Goal: Task Accomplishment & Management: Use online tool/utility

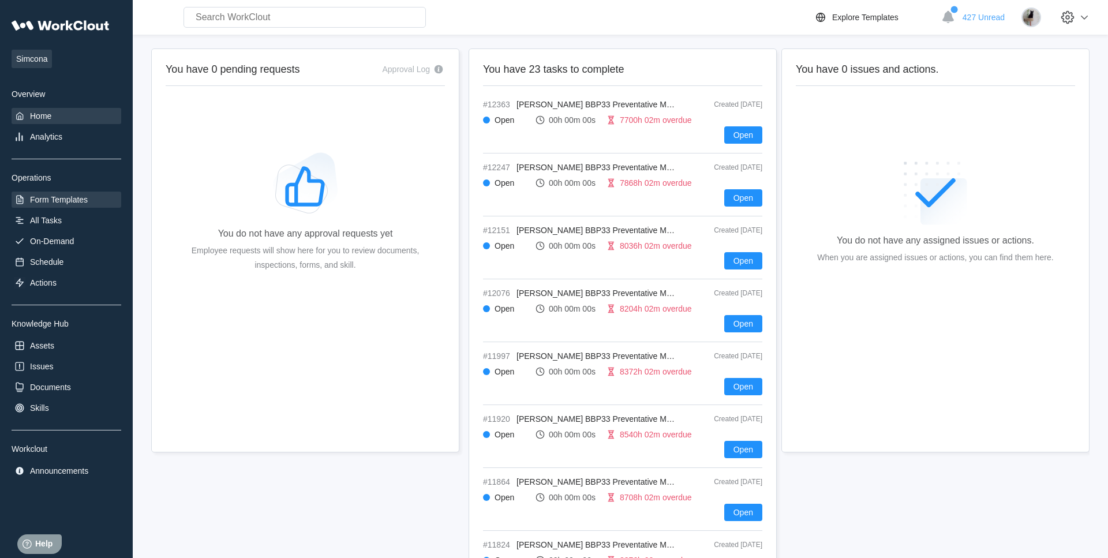
click at [65, 196] on div "Form Templates" at bounding box center [59, 199] width 58 height 9
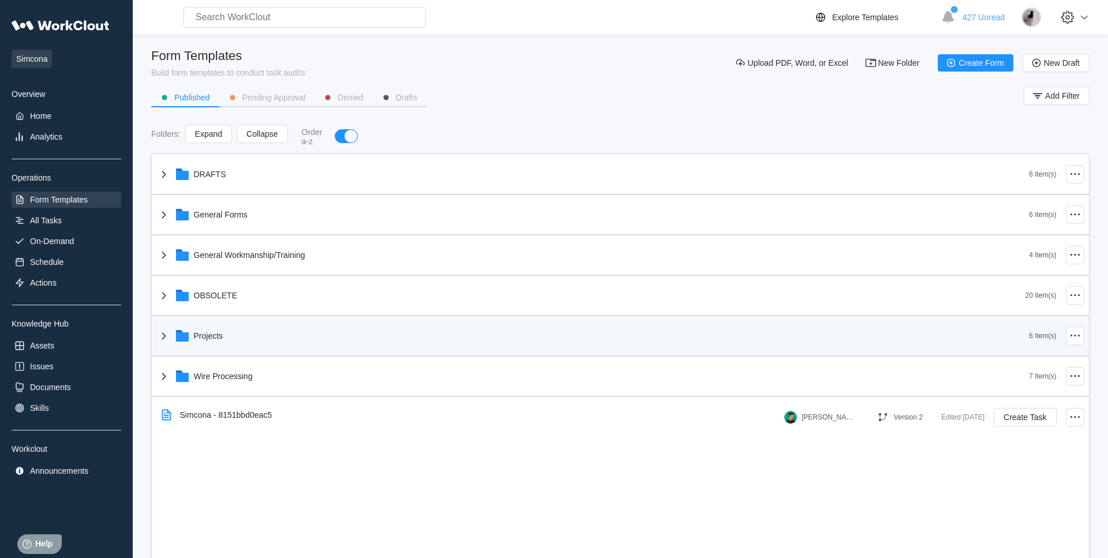
click at [223, 328] on div "Projects" at bounding box center [593, 336] width 873 height 30
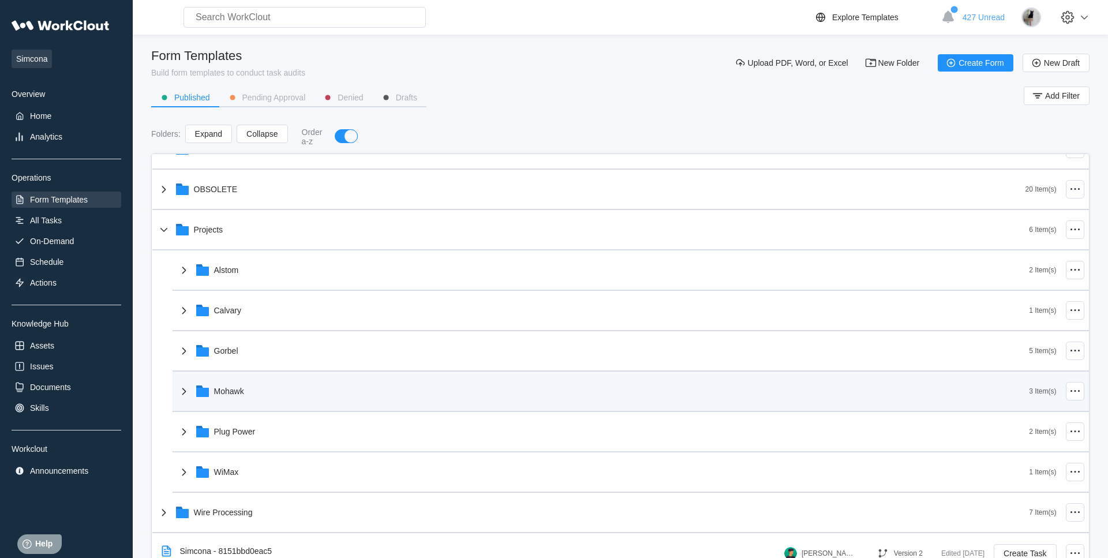
scroll to position [113, 0]
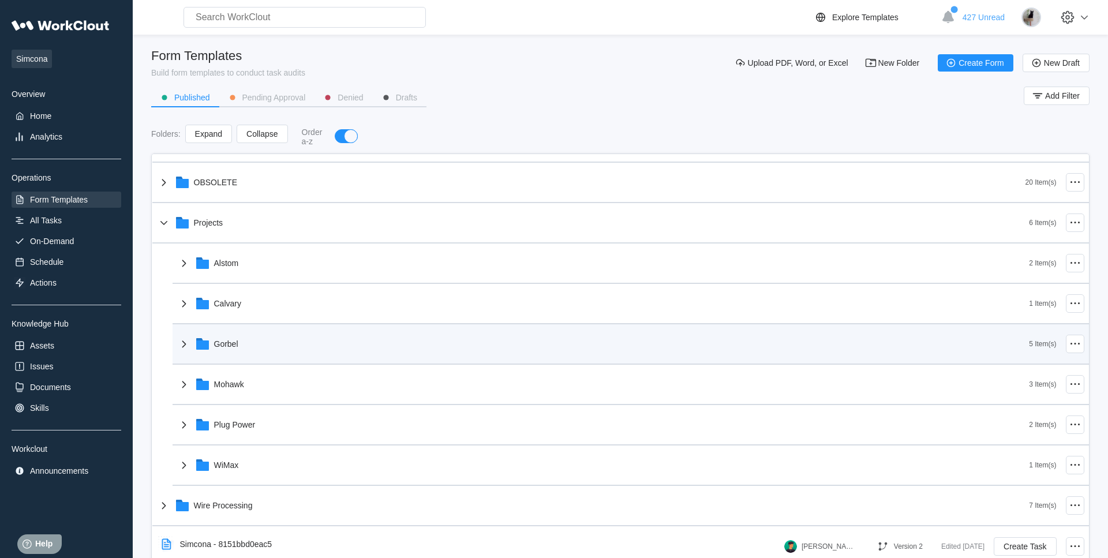
click at [255, 348] on div "Gorbel" at bounding box center [603, 344] width 853 height 30
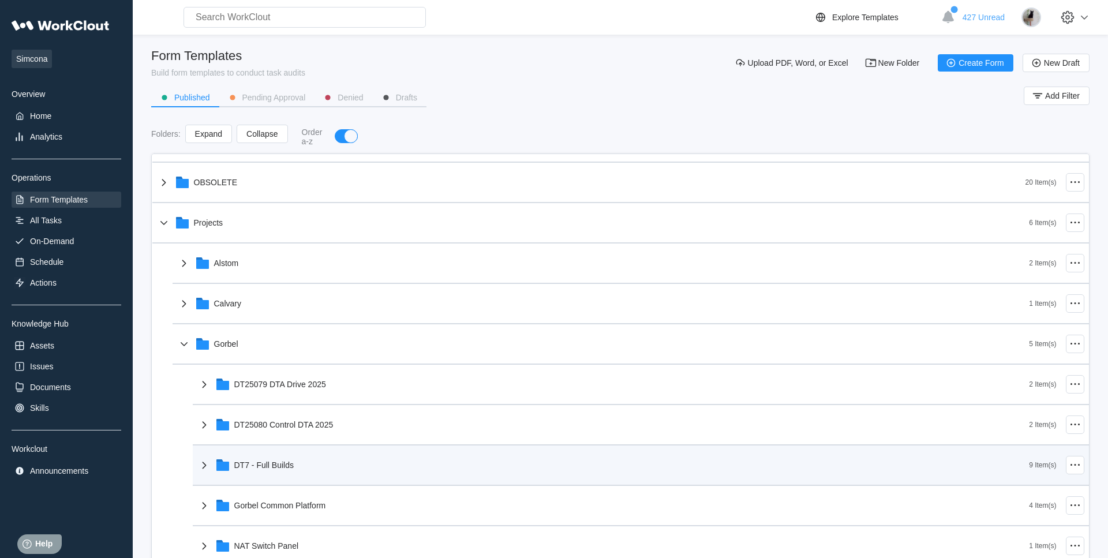
click at [321, 460] on div "DT7 - Full Builds" at bounding box center [613, 465] width 832 height 30
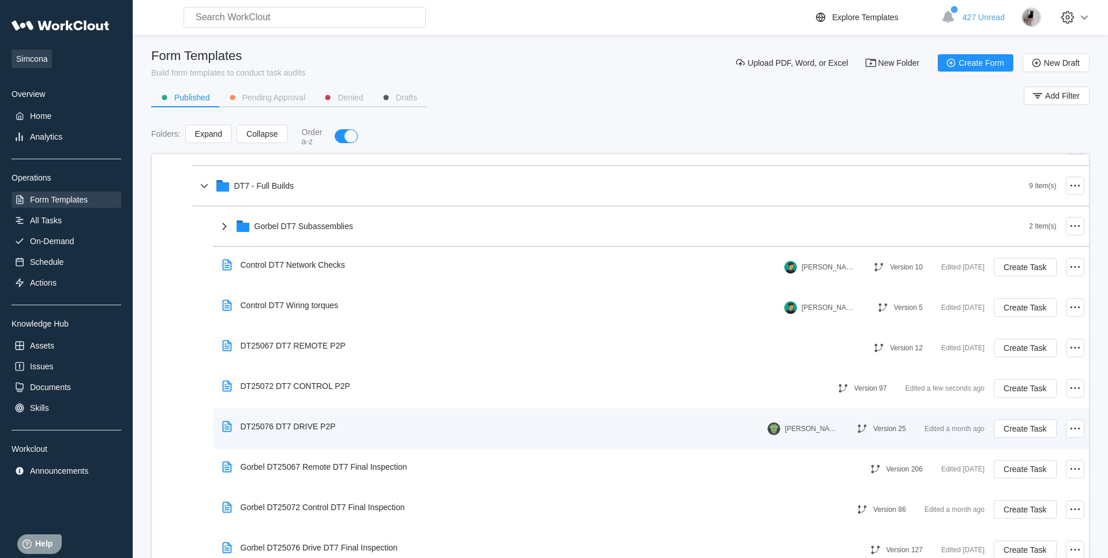
scroll to position [408, 0]
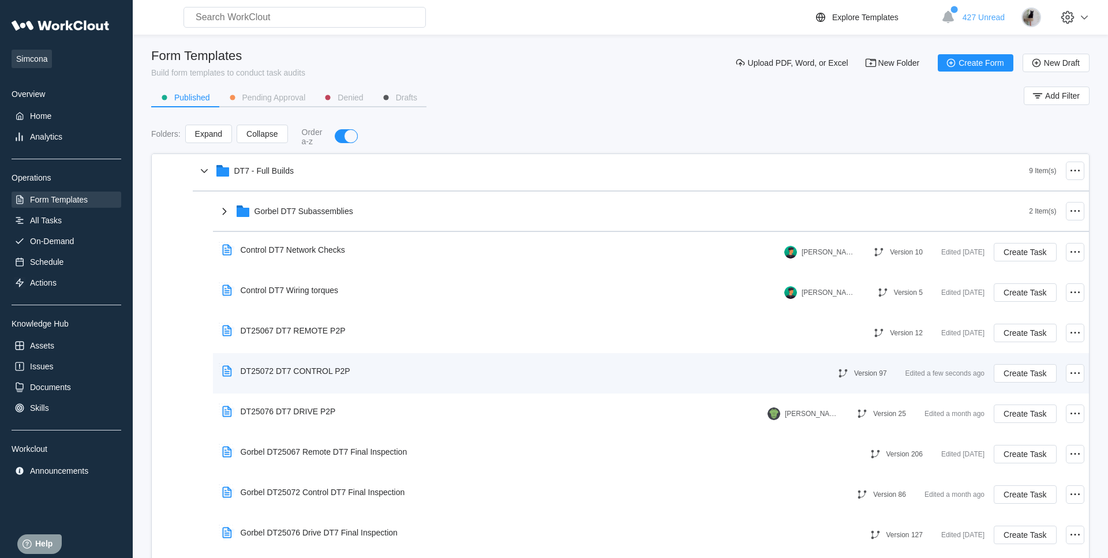
click at [344, 373] on div "DT25072 DT7 CONTROL P2P" at bounding box center [296, 371] width 110 height 9
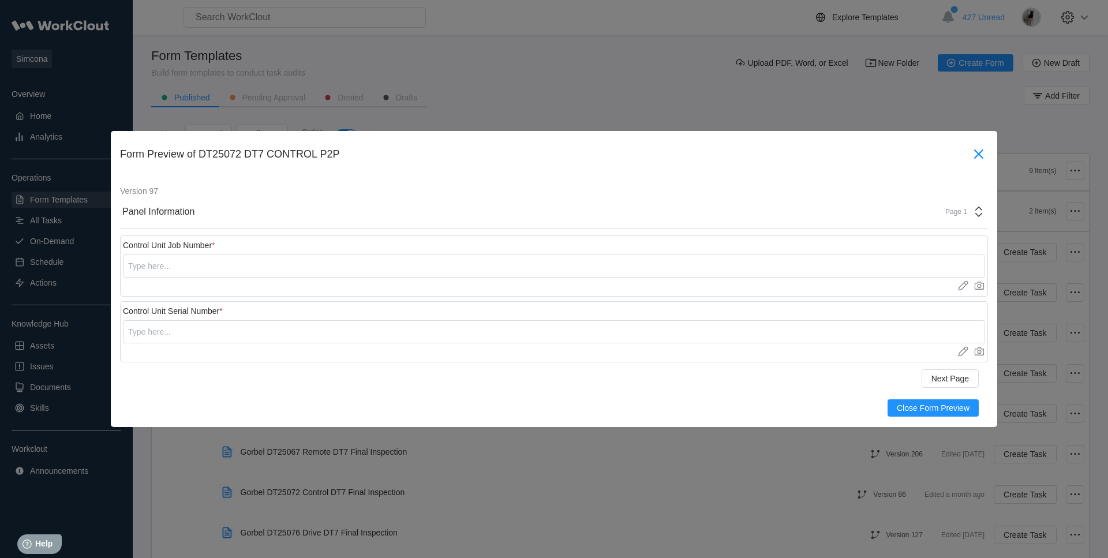
click at [985, 159] on icon at bounding box center [979, 154] width 18 height 18
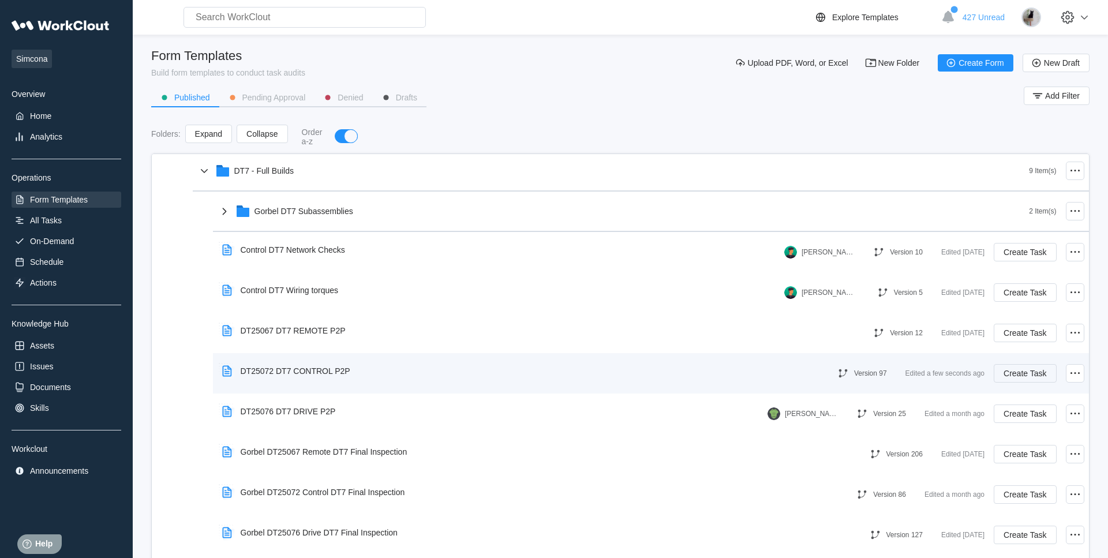
click at [1030, 374] on span "Create Task" at bounding box center [1025, 373] width 43 height 8
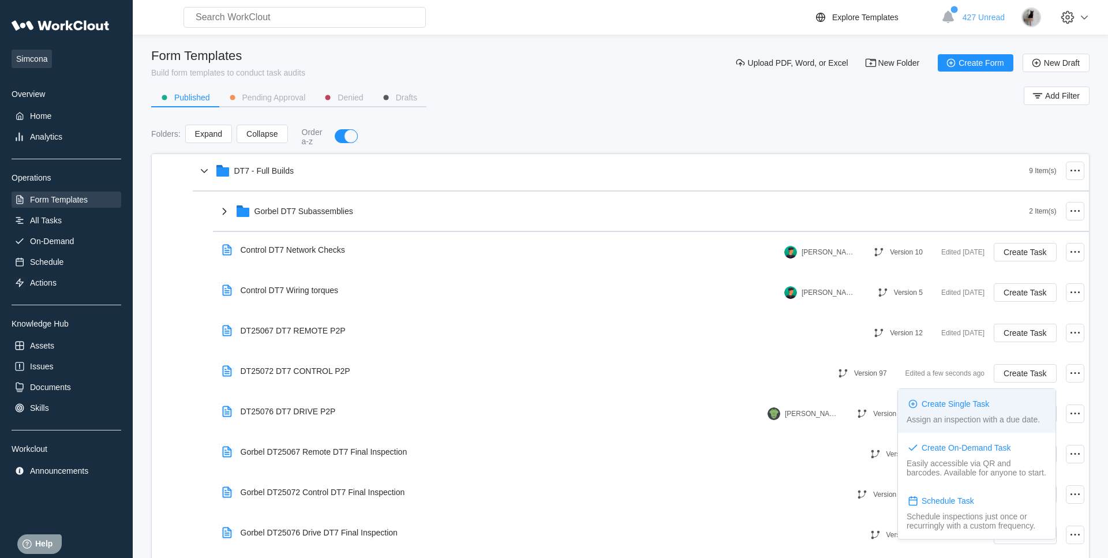
click at [947, 401] on div "Create Single Task" at bounding box center [956, 403] width 68 height 9
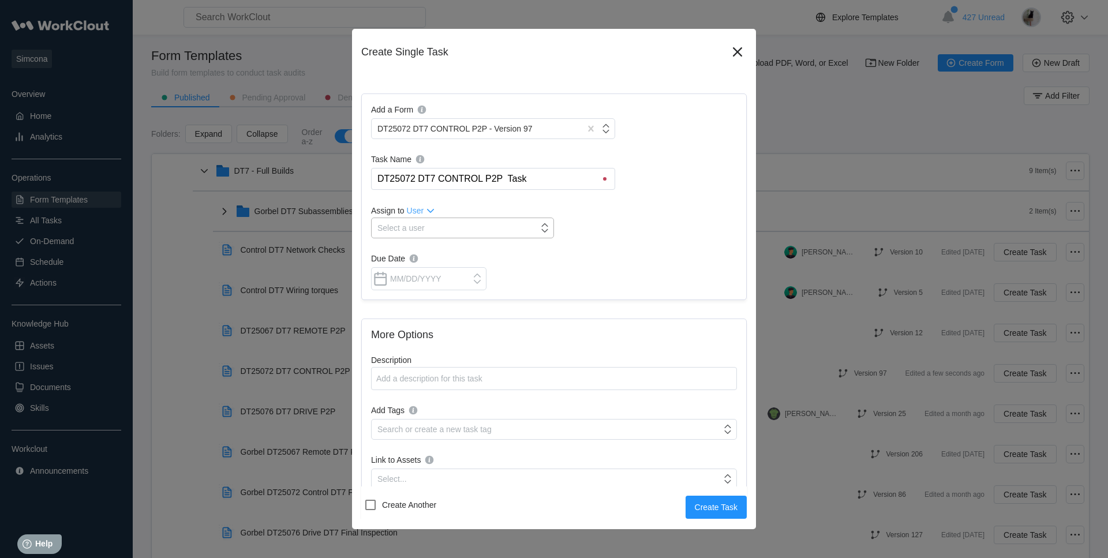
click at [420, 227] on div "Select a user" at bounding box center [401, 227] width 47 height 9
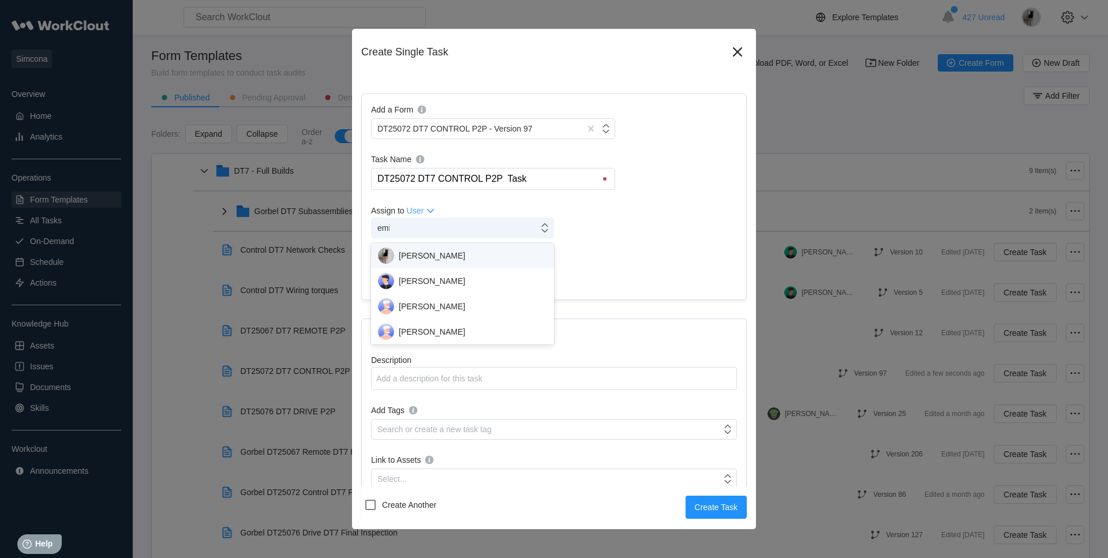
type input "[PERSON_NAME]"
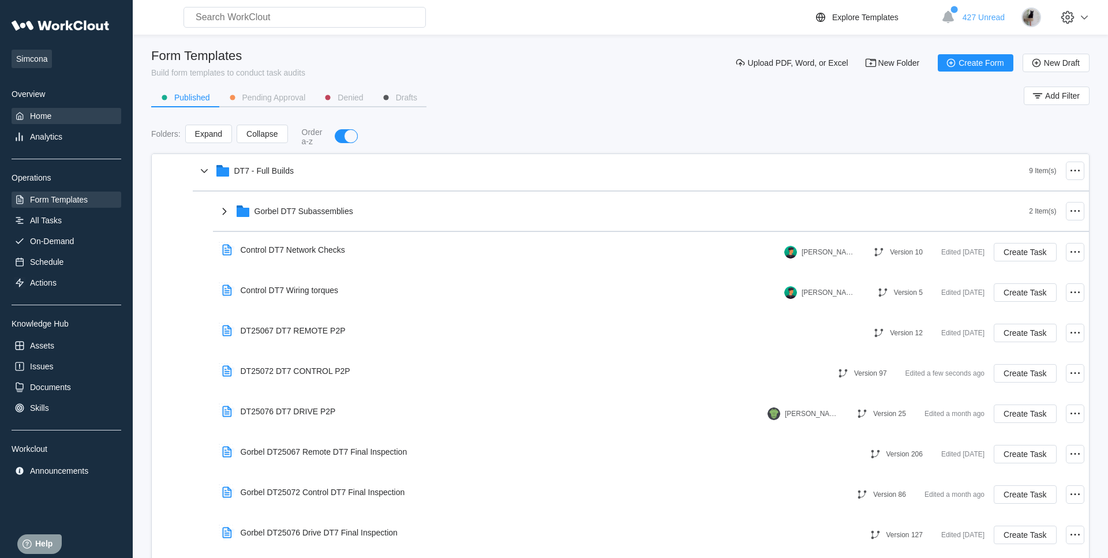
click at [68, 117] on div "Home" at bounding box center [67, 116] width 110 height 16
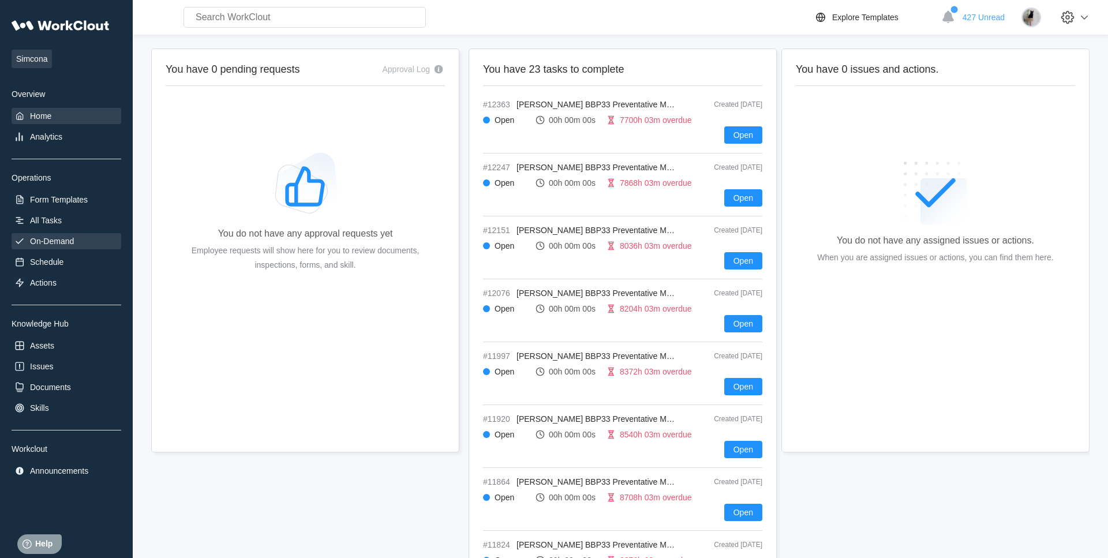
click at [59, 245] on div "On-Demand" at bounding box center [52, 241] width 44 height 9
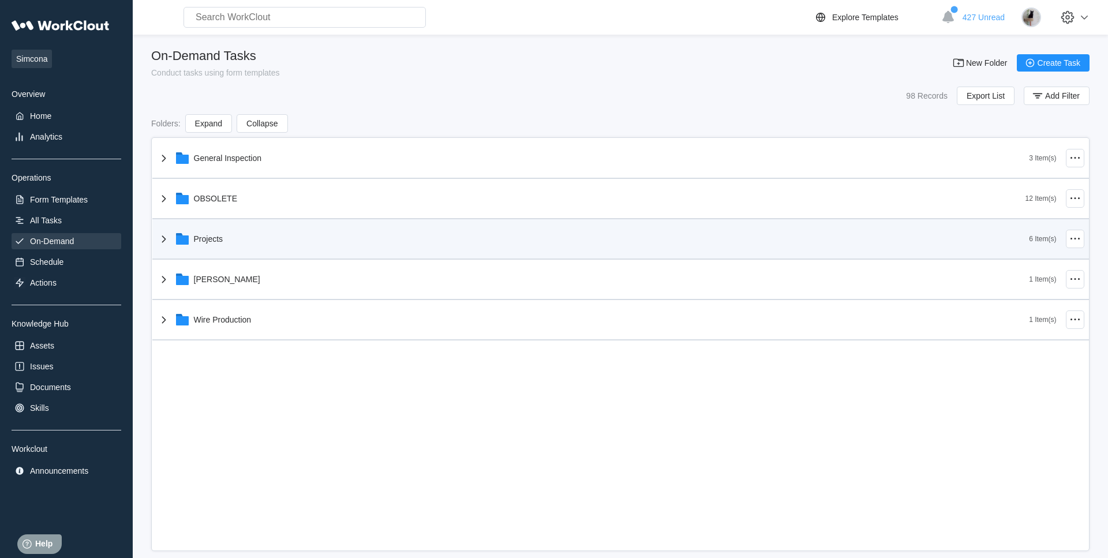
click at [235, 246] on div "Projects" at bounding box center [593, 239] width 873 height 30
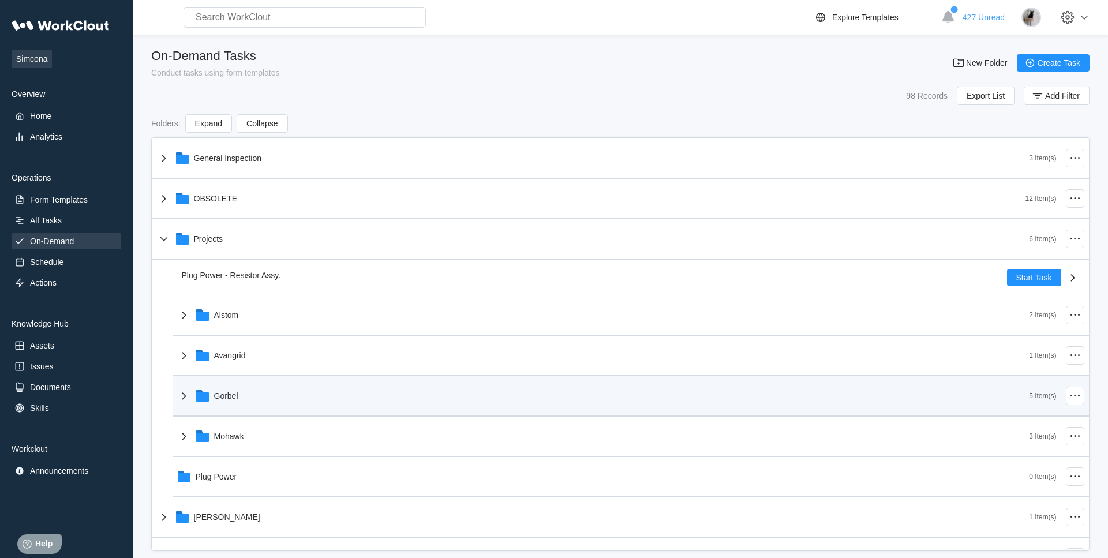
click at [220, 401] on div "Gorbel" at bounding box center [226, 395] width 24 height 9
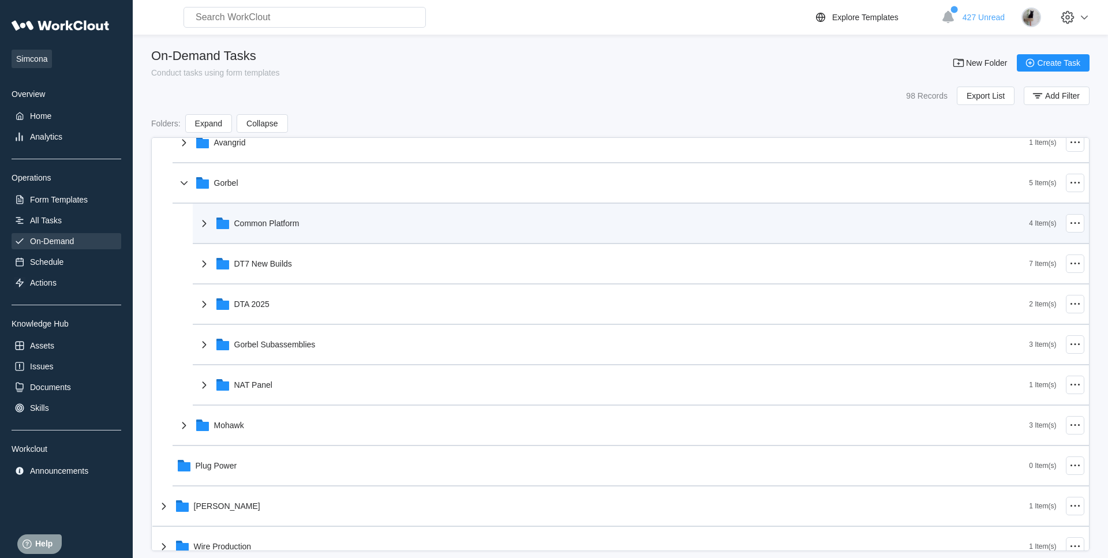
scroll to position [230, 0]
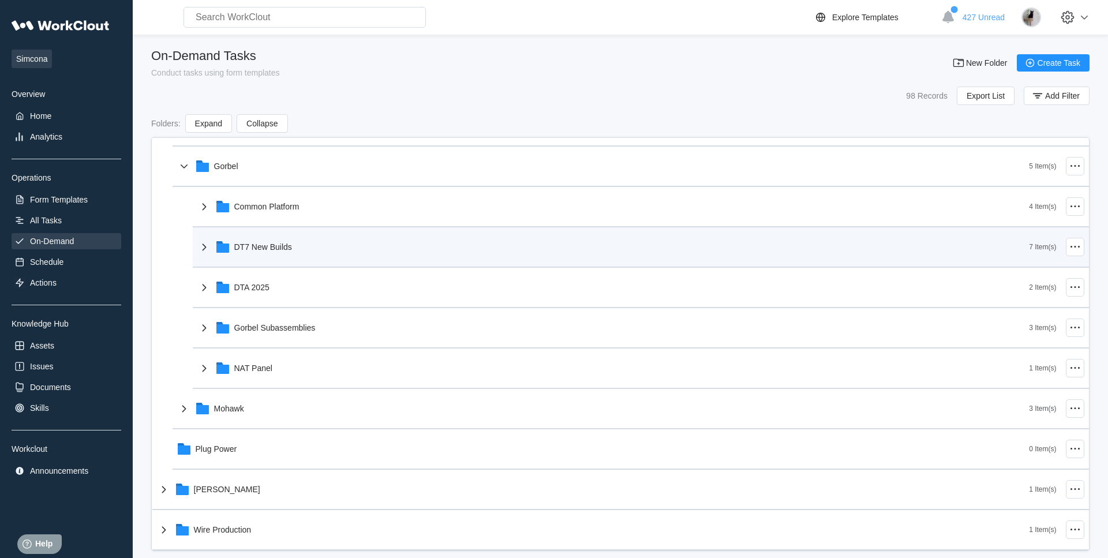
click at [279, 256] on div "DT7 New Builds" at bounding box center [613, 247] width 832 height 30
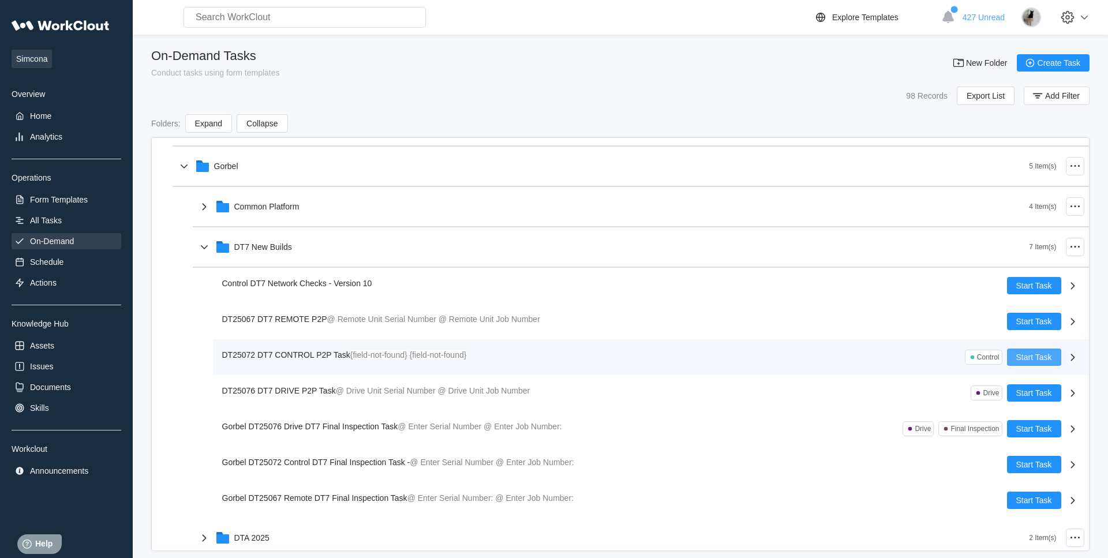
click at [1053, 358] on button "Start Task" at bounding box center [1034, 357] width 54 height 17
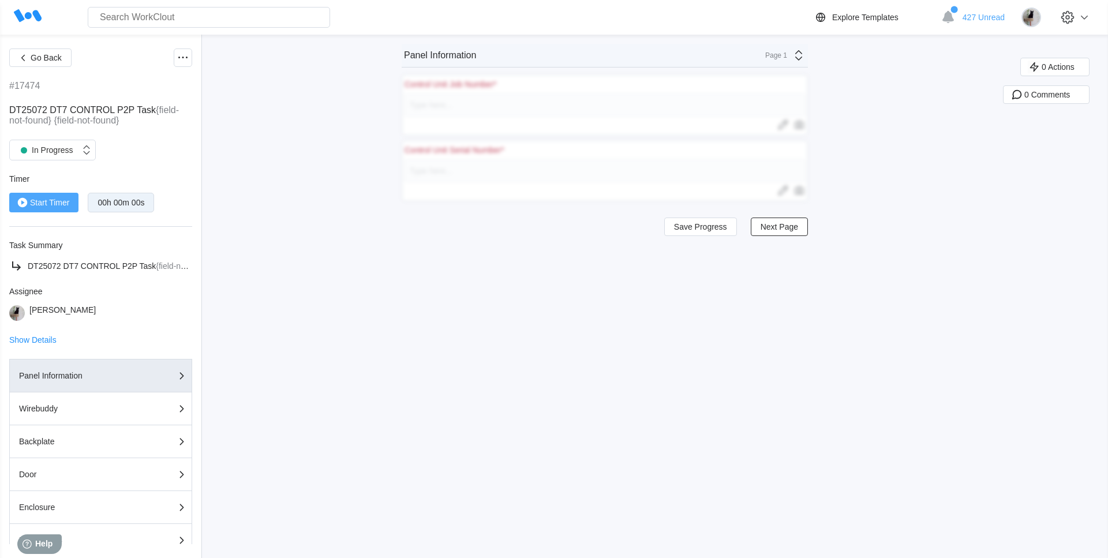
click at [51, 203] on span "Start Timer" at bounding box center [49, 203] width 39 height 8
click at [94, 409] on div "Wirebuddy" at bounding box center [76, 409] width 115 height 8
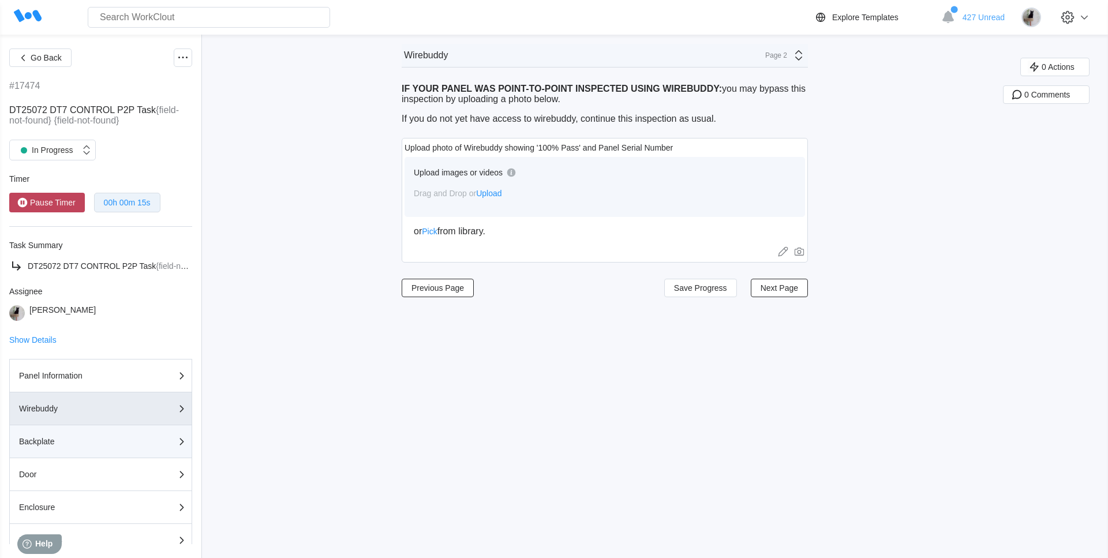
click at [110, 442] on div "Backplate" at bounding box center [76, 442] width 115 height 8
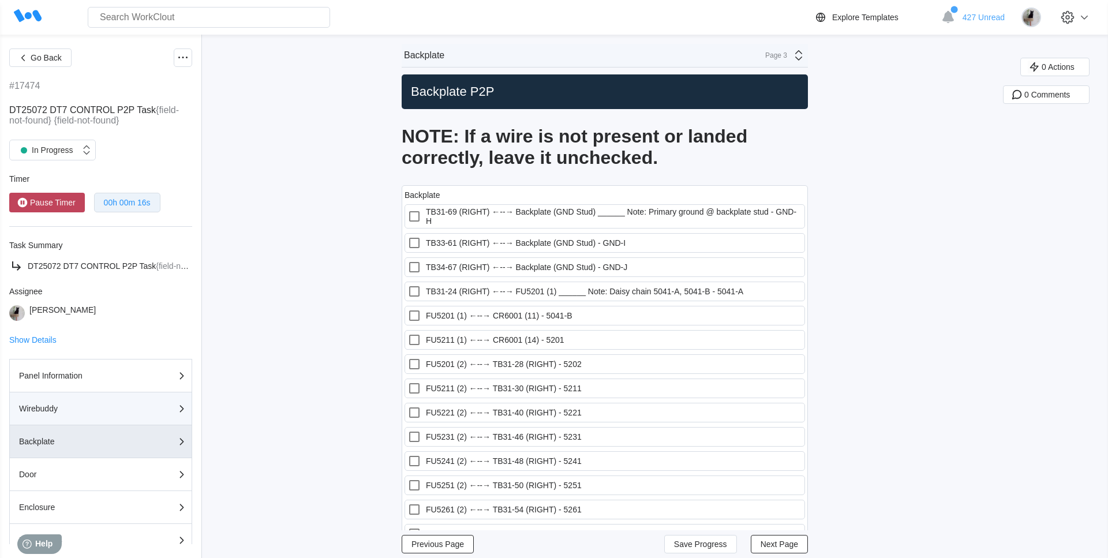
click at [110, 410] on div "Wirebuddy" at bounding box center [76, 409] width 115 height 8
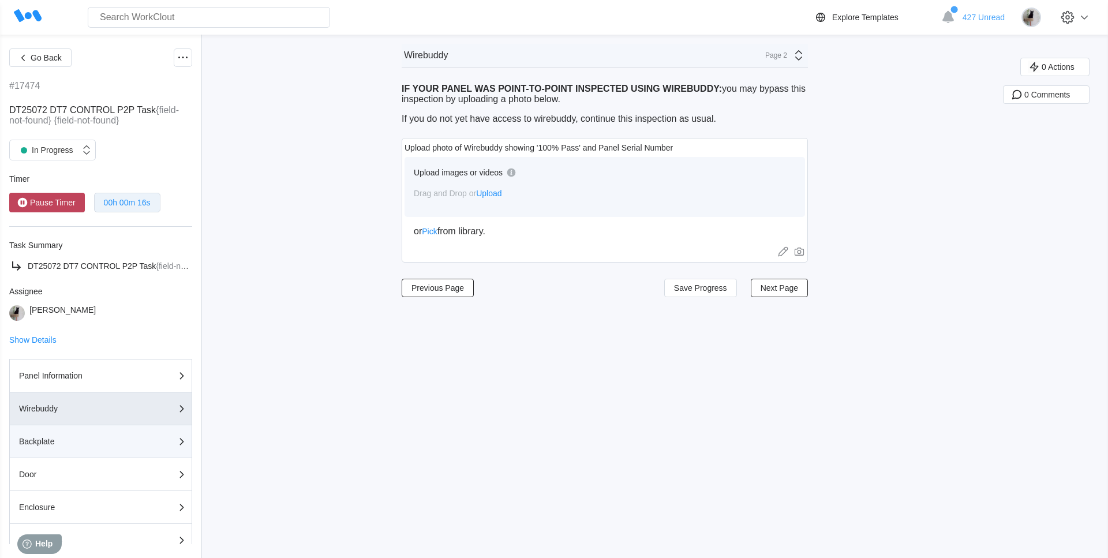
click at [117, 455] on button "Backplate" at bounding box center [100, 441] width 183 height 33
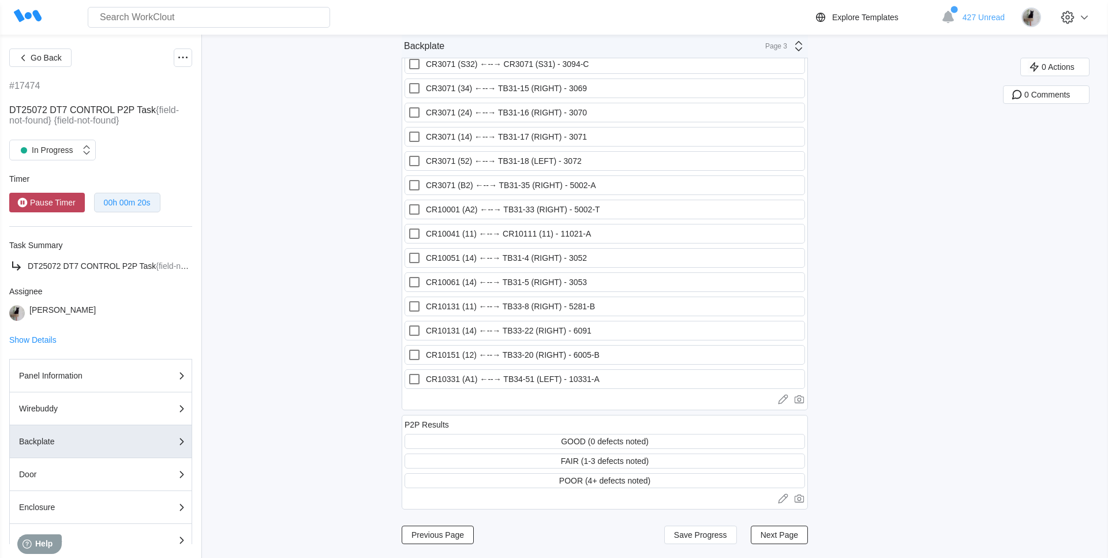
scroll to position [184, 0]
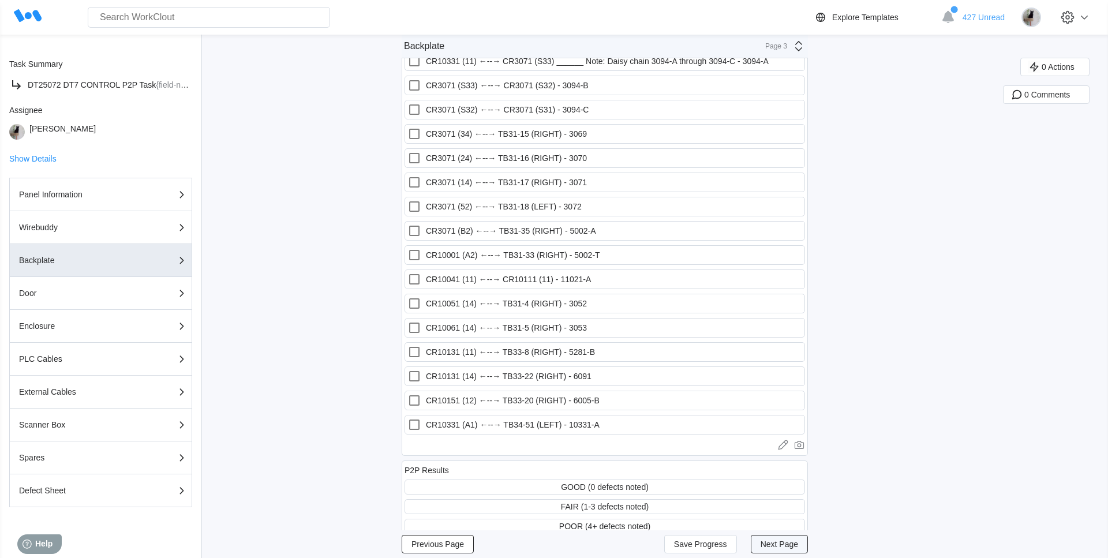
click at [764, 542] on span "Next Page" at bounding box center [780, 544] width 38 height 8
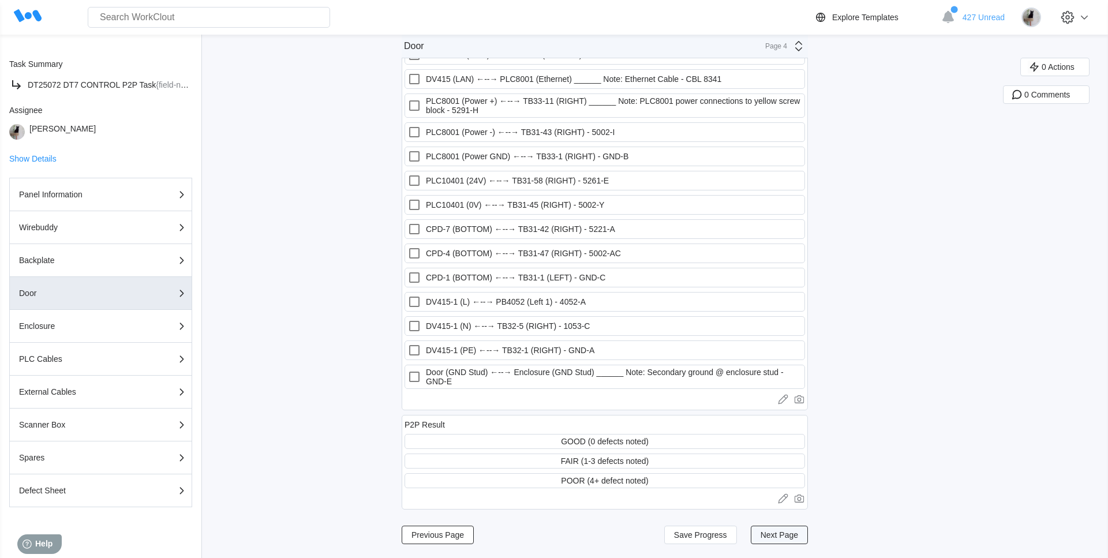
click at [769, 540] on button "Next Page" at bounding box center [779, 535] width 57 height 18
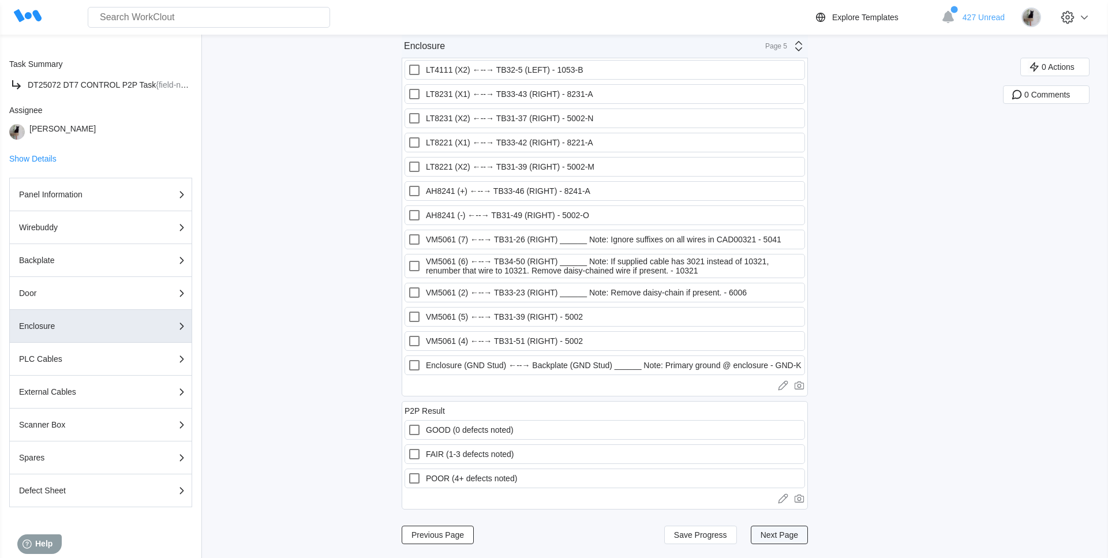
scroll to position [196, 0]
click at [769, 540] on button "Next Page" at bounding box center [779, 535] width 57 height 18
click at [769, 539] on span "Next Page" at bounding box center [780, 535] width 38 height 8
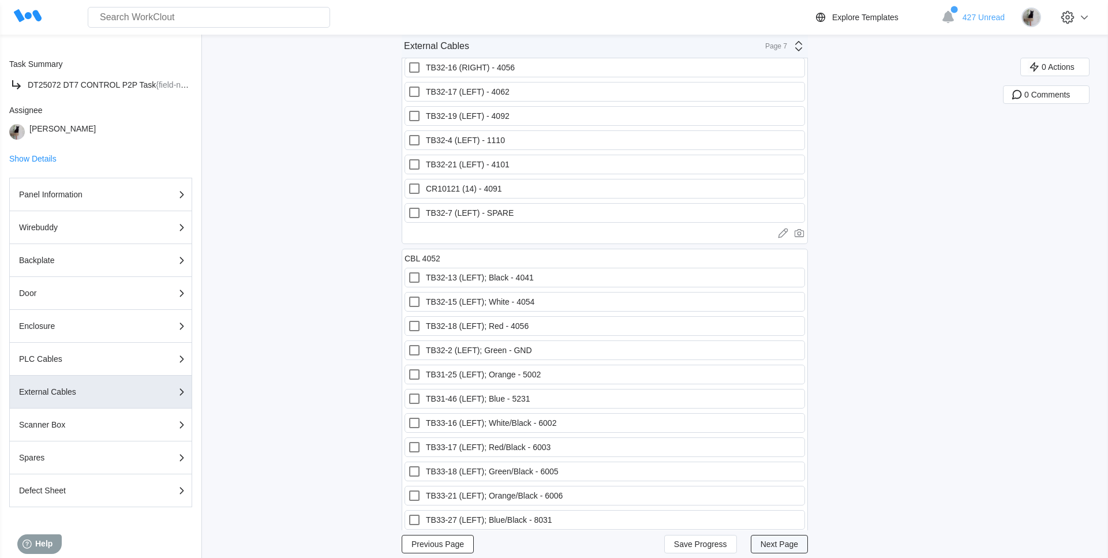
click at [769, 540] on span "Next Page" at bounding box center [780, 544] width 38 height 8
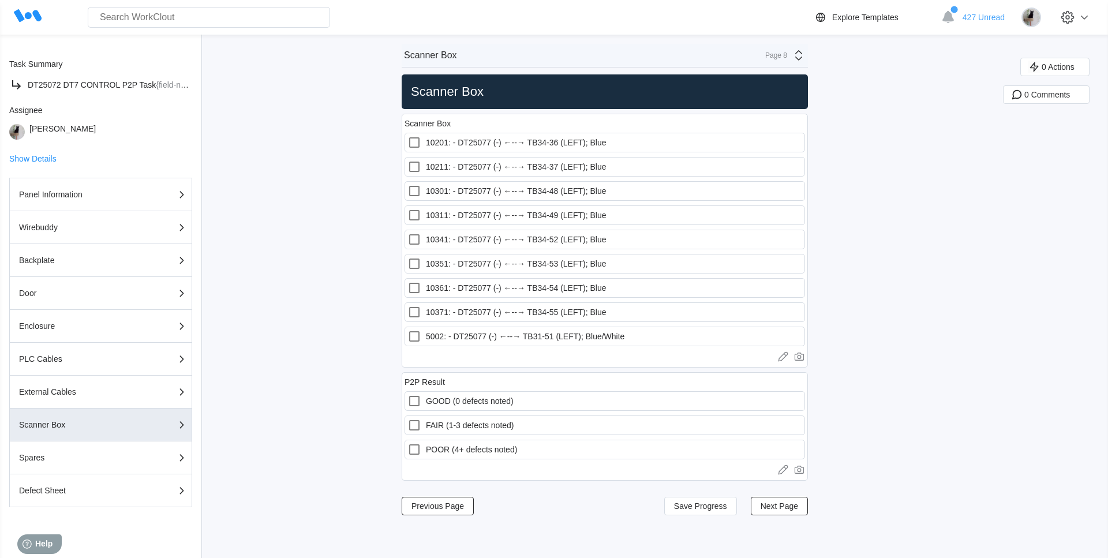
click at [770, 542] on div "Go Back #17474 DT25072 DT7 CONTROL P2P Task {field-not-found} {field-not-found}…" at bounding box center [554, 297] width 1108 height 524
click at [782, 504] on span "Next Page" at bounding box center [780, 506] width 38 height 8
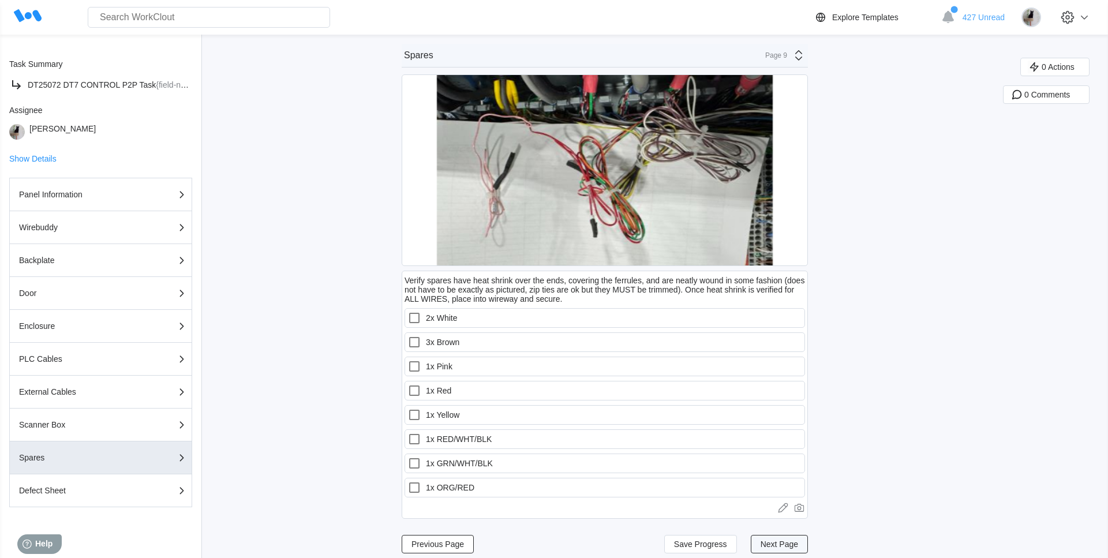
click at [775, 544] on span "Next Page" at bounding box center [780, 544] width 38 height 8
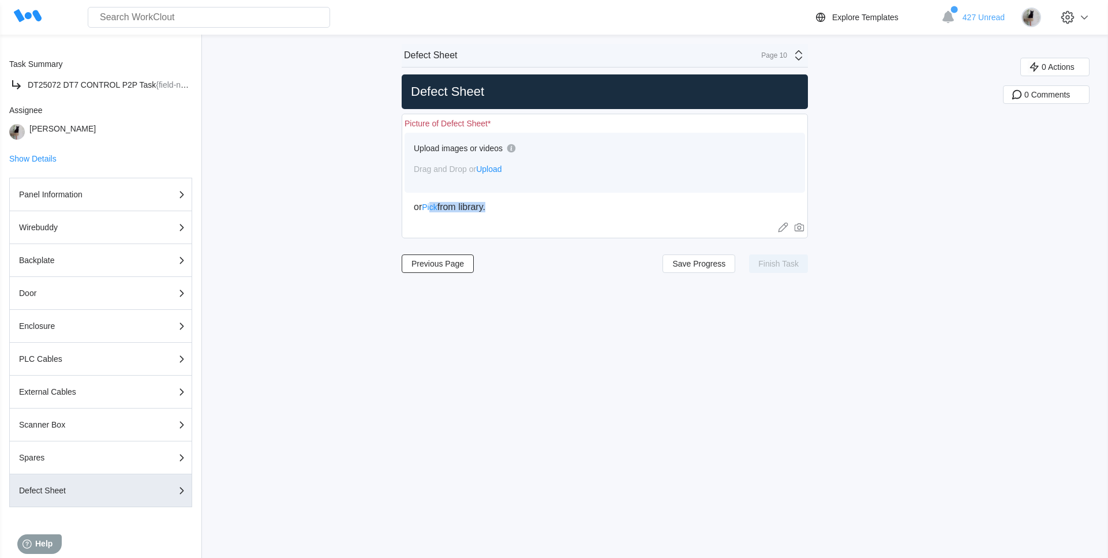
drag, startPoint x: 433, startPoint y: 203, endPoint x: 642, endPoint y: 238, distance: 211.9
click at [642, 238] on div "Picture of Defect Sheet * Upload images or videos Drag and Drop or Upload or Pi…" at bounding box center [605, 176] width 406 height 125
click at [495, 167] on span "Upload" at bounding box center [488, 169] width 25 height 9
click at [492, 165] on span "Upload" at bounding box center [488, 169] width 25 height 9
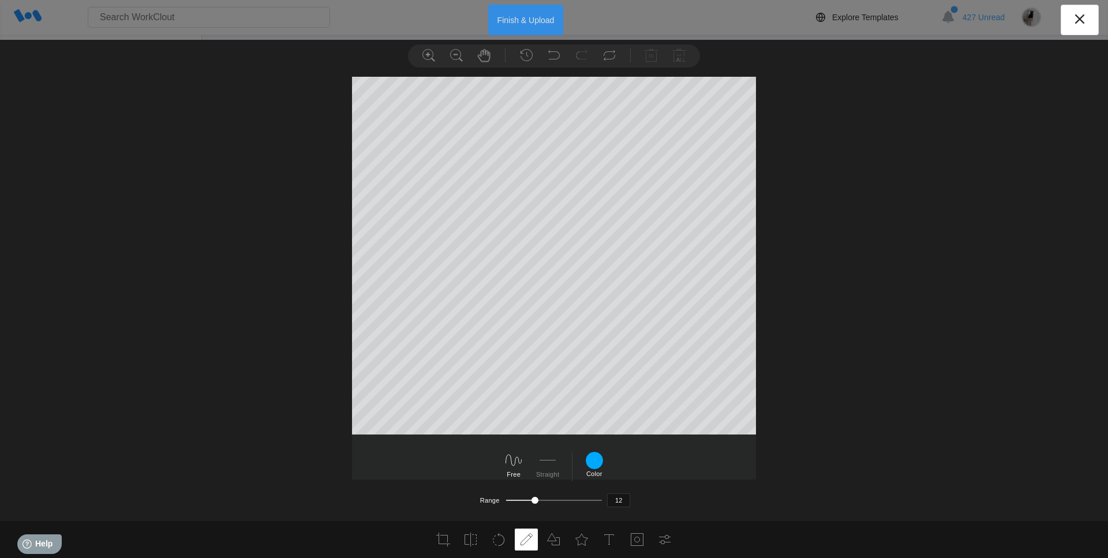
click at [518, 17] on button "Finish & Upload" at bounding box center [526, 20] width 76 height 31
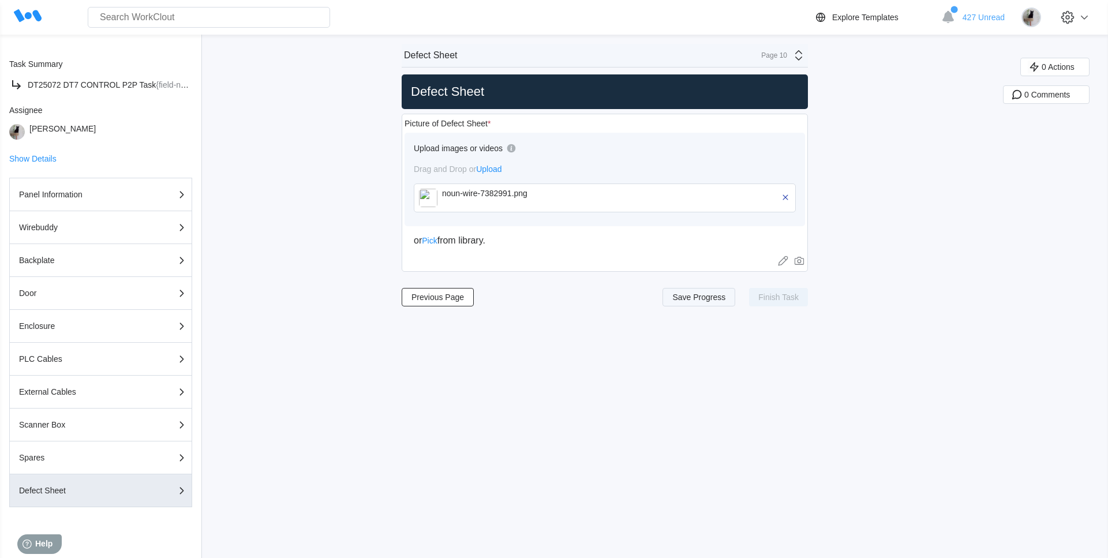
click at [701, 299] on span "Save Progress" at bounding box center [699, 297] width 53 height 8
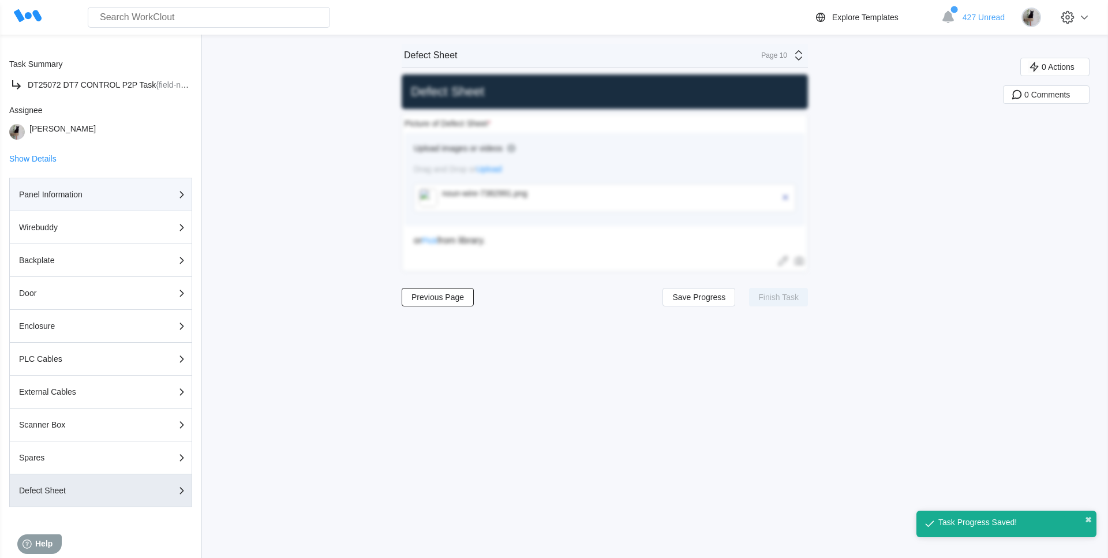
click at [139, 188] on div "button" at bounding box center [159, 195] width 48 height 14
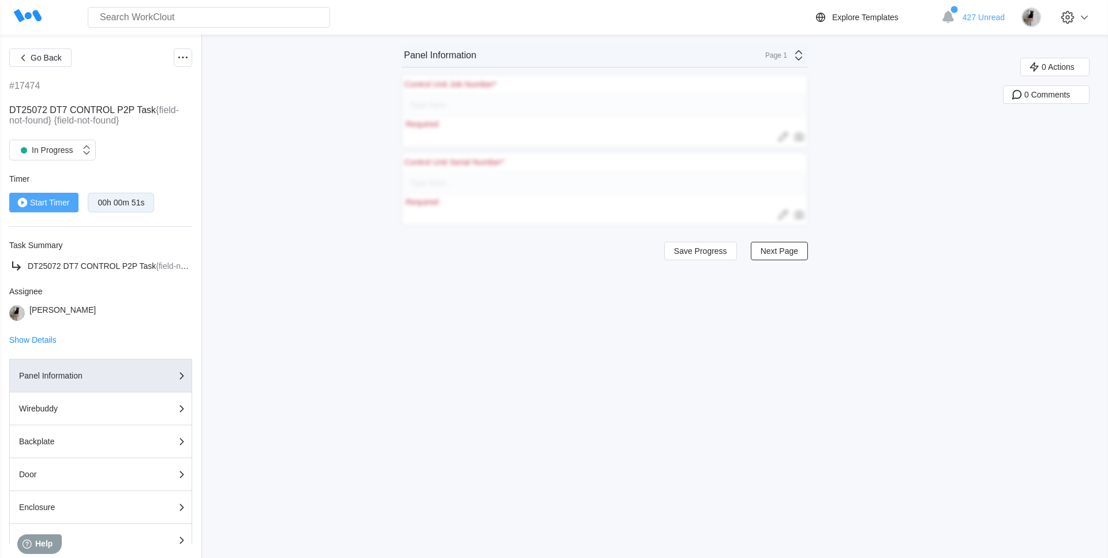
click at [31, 204] on span "Start Timer" at bounding box center [49, 203] width 39 height 8
click at [442, 107] on input "text" at bounding box center [605, 105] width 401 height 23
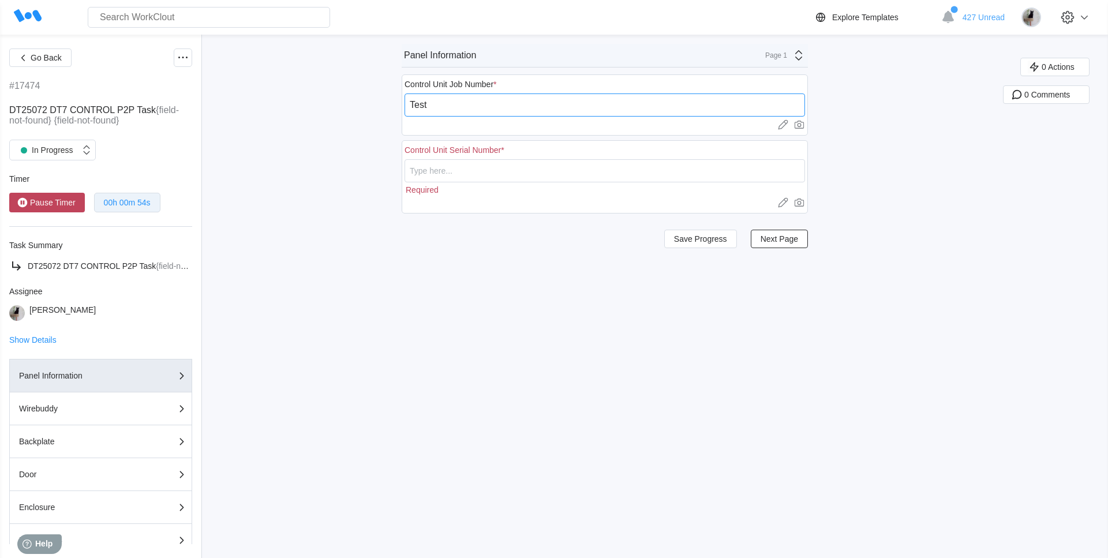
type input "Test"
click at [770, 231] on span "Next Page" at bounding box center [780, 227] width 38 height 8
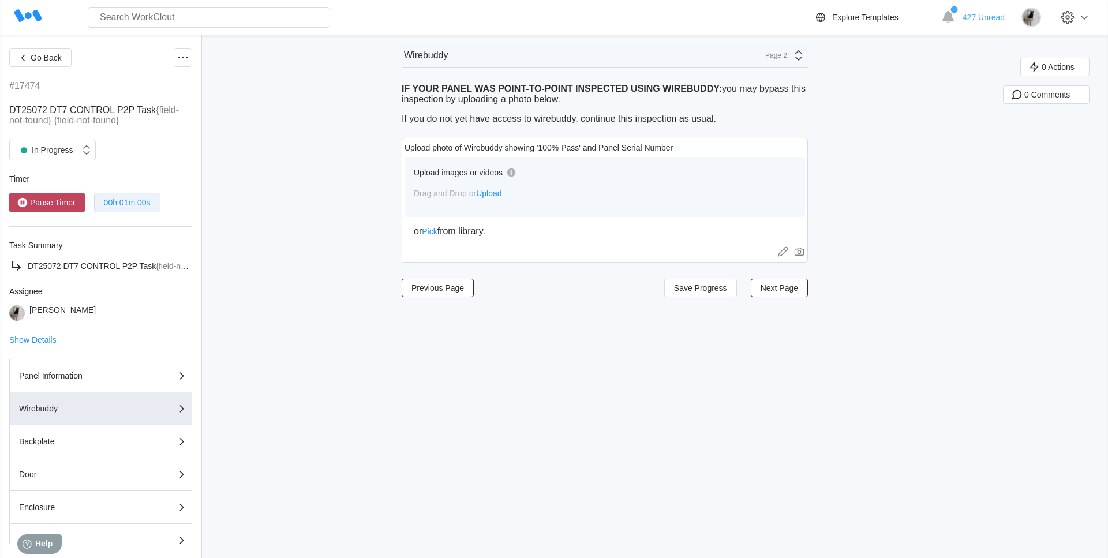
scroll to position [184, 0]
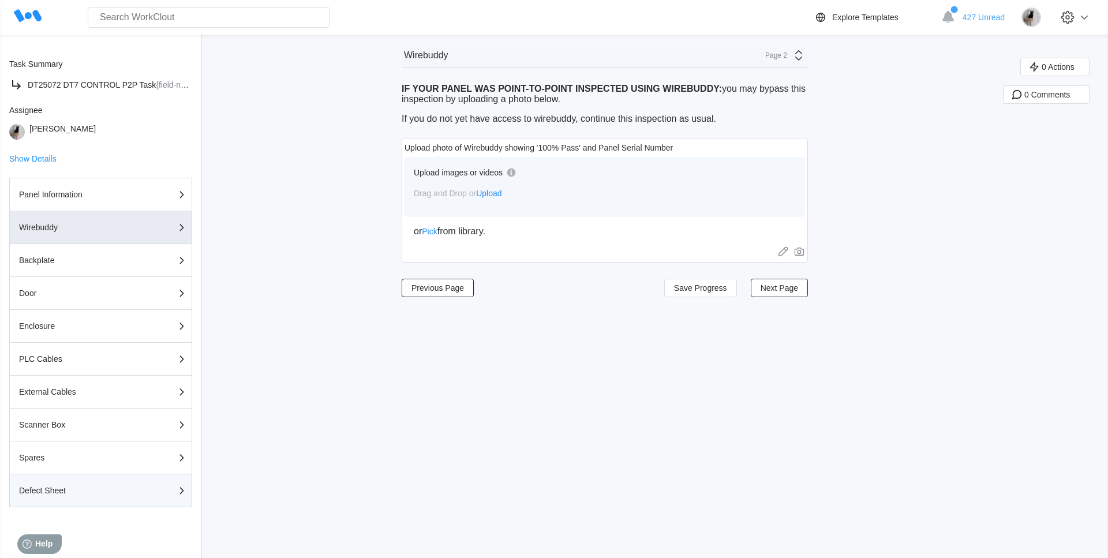
click at [82, 492] on div "Defect Sheet" at bounding box center [76, 491] width 115 height 8
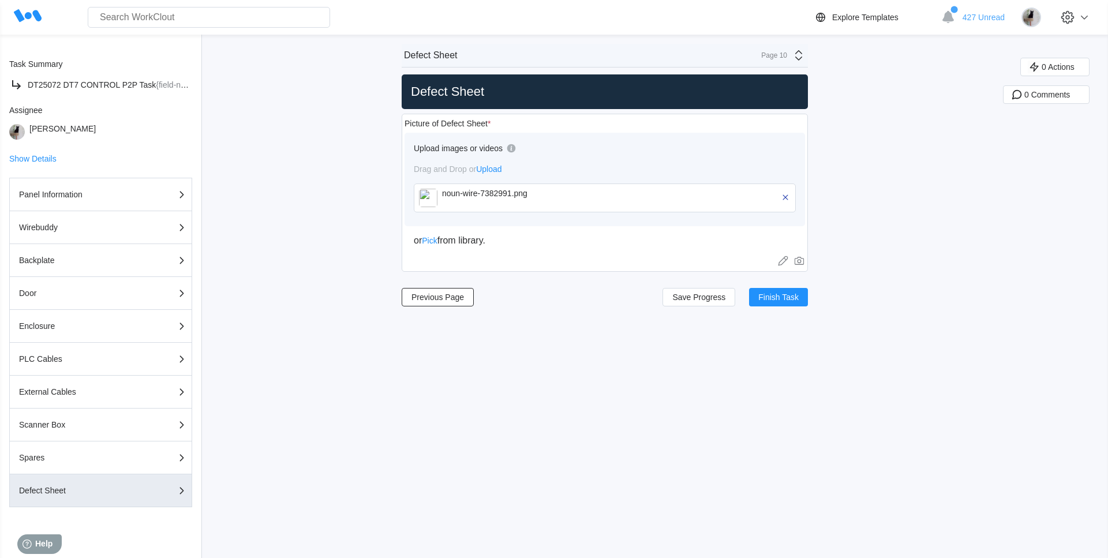
scroll to position [0, 0]
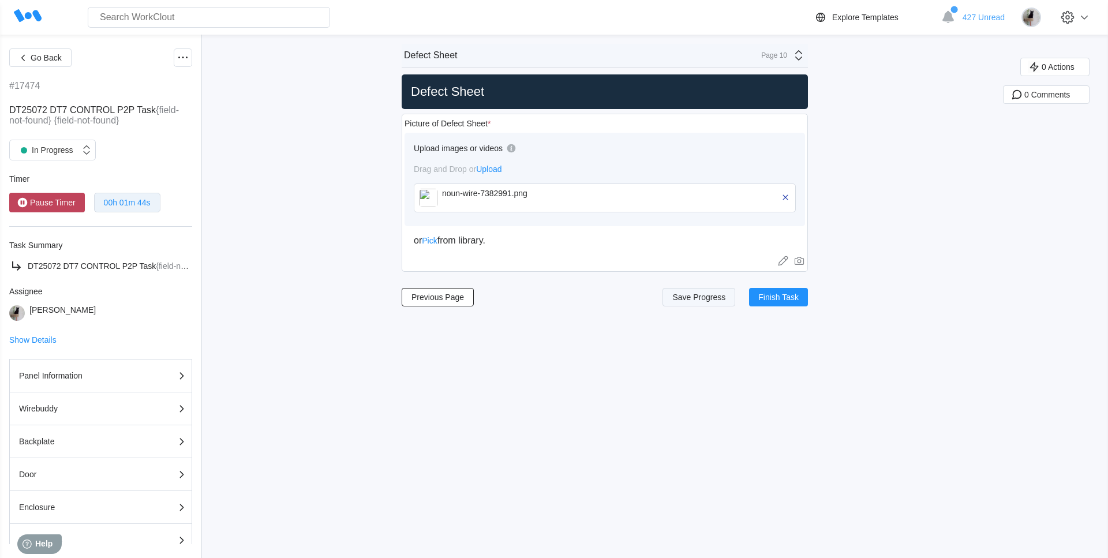
click at [718, 305] on button "Save Progress" at bounding box center [699, 297] width 73 height 18
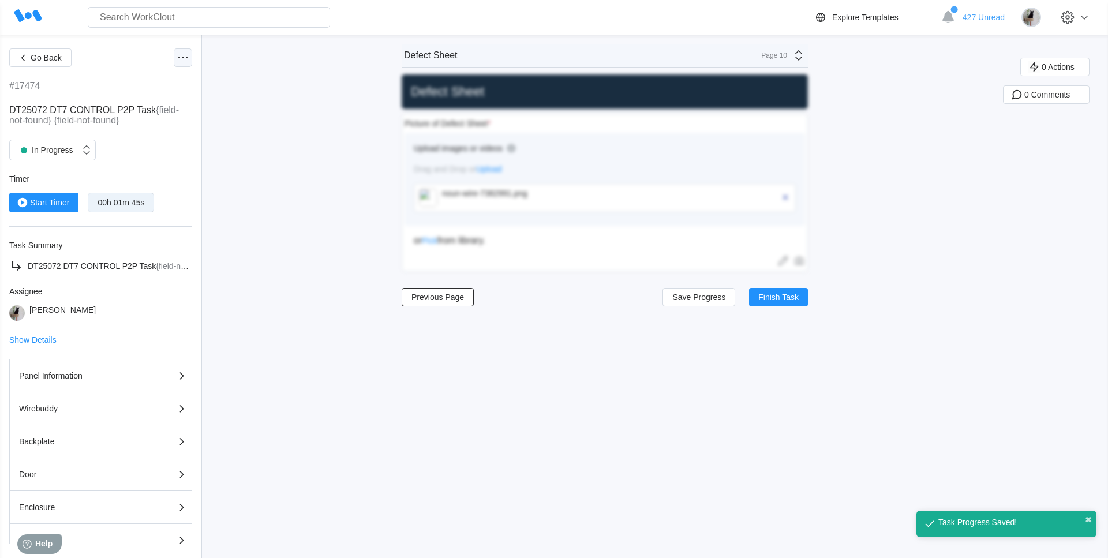
click at [183, 59] on icon at bounding box center [183, 58] width 14 height 14
click at [120, 190] on div "Delete Task" at bounding box center [134, 197] width 105 height 18
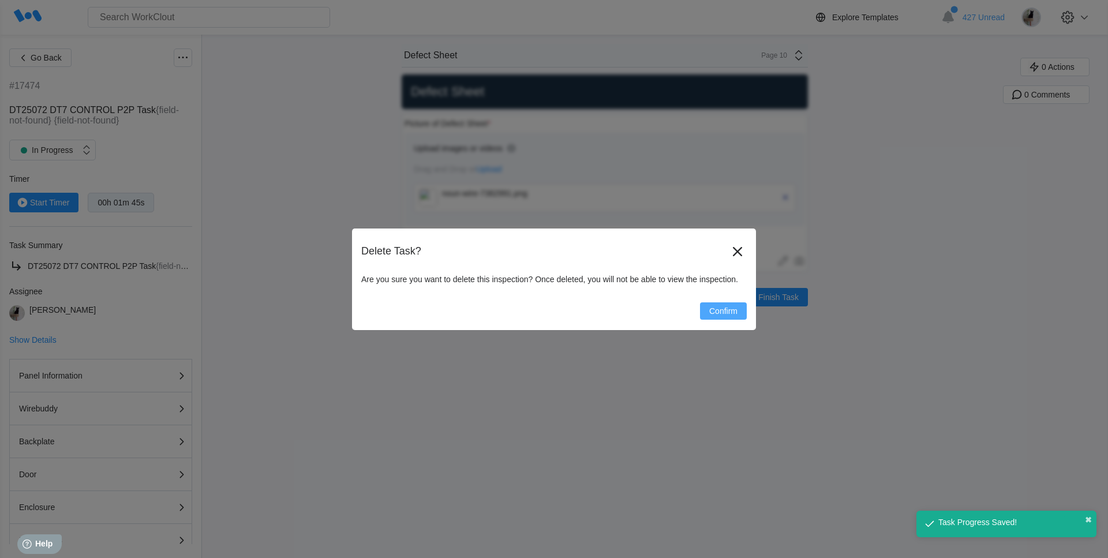
click at [724, 312] on span "Confirm" at bounding box center [723, 311] width 28 height 8
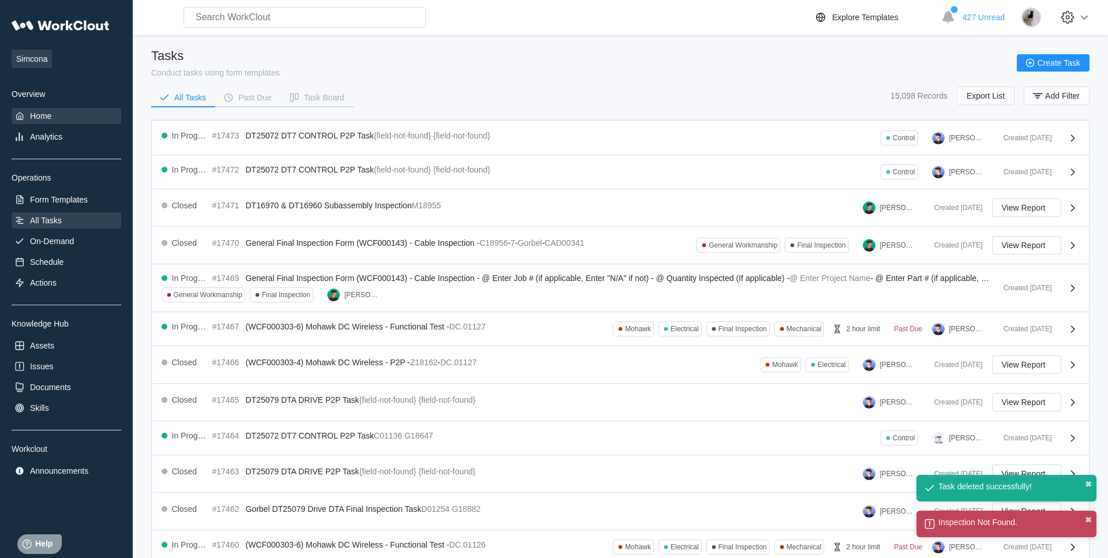
click at [48, 115] on div "Home" at bounding box center [40, 115] width 21 height 9
